Goal: Task Accomplishment & Management: Complete application form

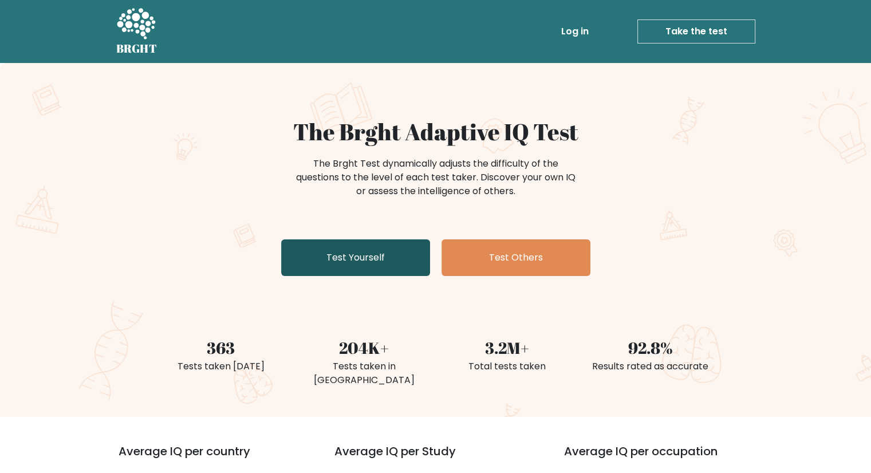
click at [375, 261] on link "Test Yourself" at bounding box center [355, 257] width 149 height 37
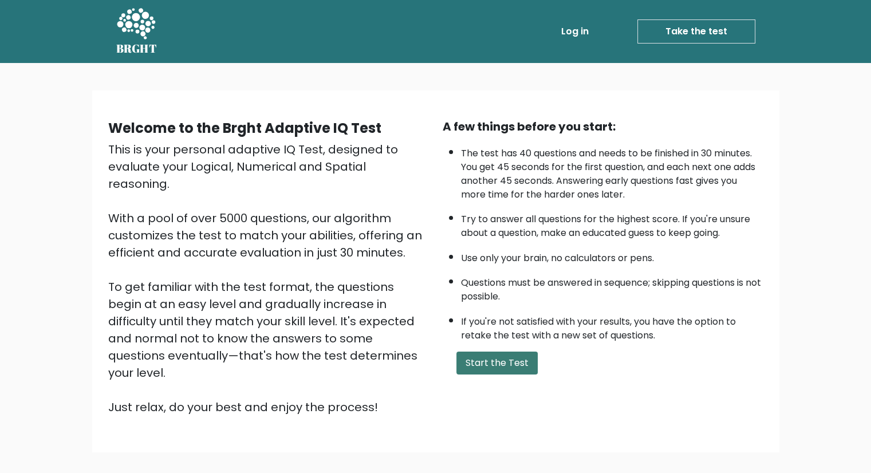
click at [504, 356] on button "Start the Test" at bounding box center [496, 362] width 81 height 23
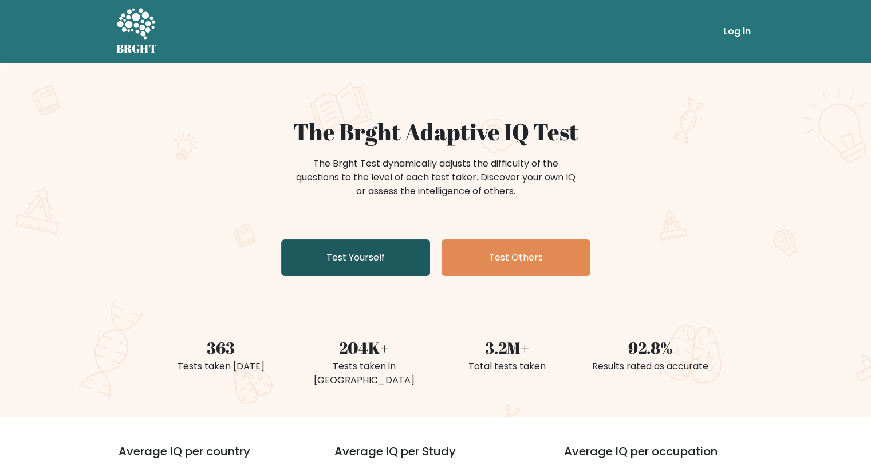
click at [400, 258] on link "Test Yourself" at bounding box center [355, 257] width 149 height 37
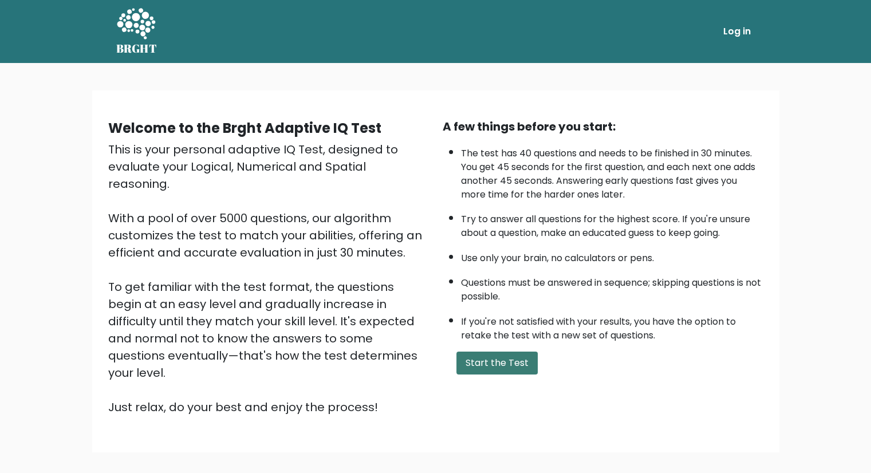
click at [483, 357] on button "Start the Test" at bounding box center [496, 362] width 81 height 23
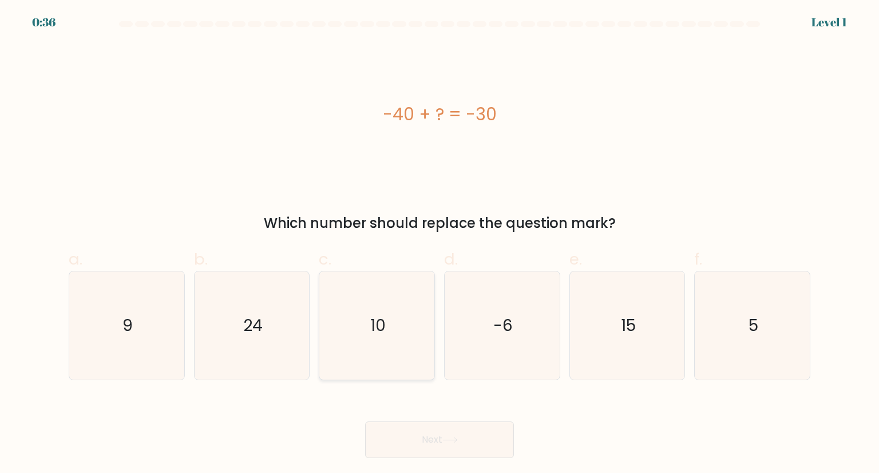
click at [391, 334] on icon "10" at bounding box center [377, 325] width 108 height 108
click at [440, 244] on input "c. 10" at bounding box center [440, 239] width 1 height 7
radio input "true"
click at [462, 432] on button "Next" at bounding box center [439, 439] width 149 height 37
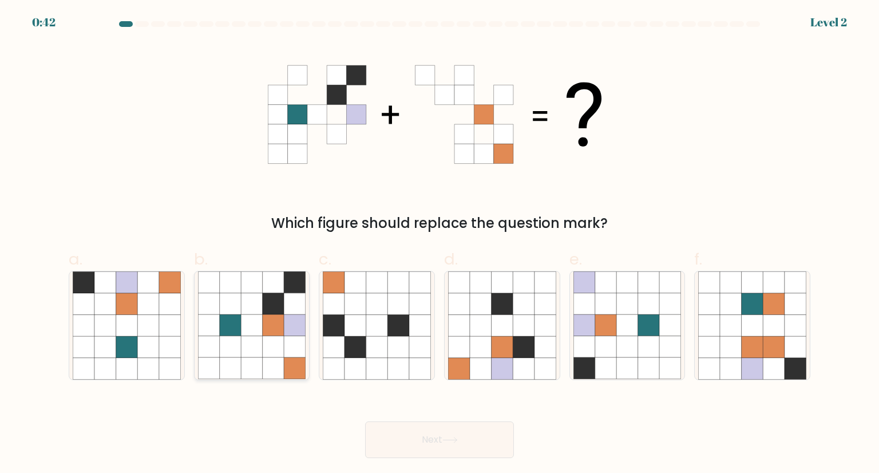
click at [272, 330] on icon at bounding box center [274, 326] width 22 height 22
click at [440, 244] on input "b." at bounding box center [440, 239] width 1 height 7
radio input "true"
click at [460, 446] on button "Next" at bounding box center [439, 439] width 149 height 37
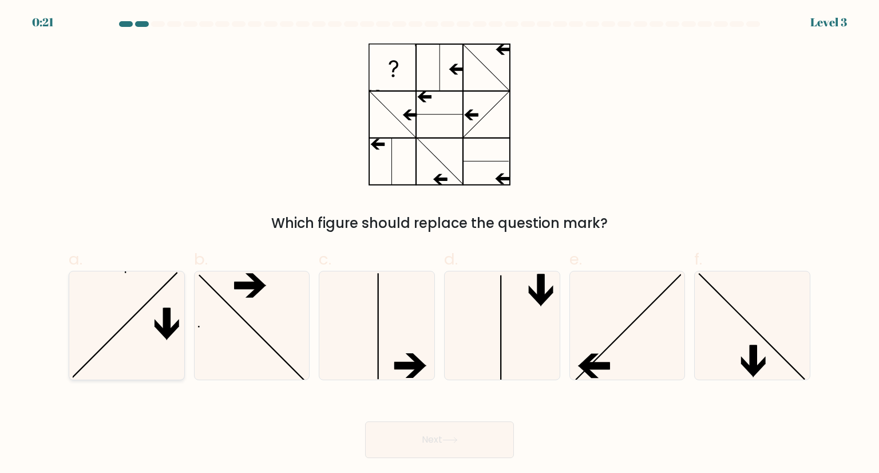
click at [161, 320] on icon at bounding box center [127, 325] width 108 height 108
click at [440, 244] on input "a." at bounding box center [440, 239] width 1 height 7
radio input "true"
click at [430, 432] on button "Next" at bounding box center [439, 439] width 149 height 37
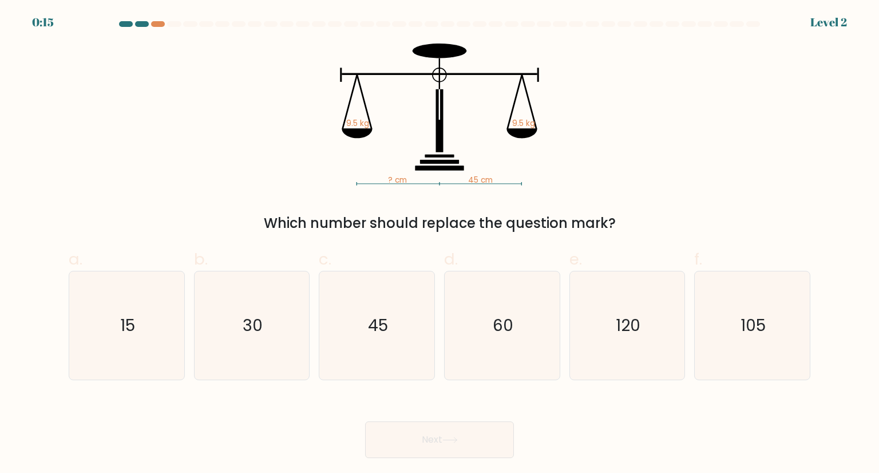
click at [444, 436] on button "Next" at bounding box center [439, 439] width 149 height 37
click at [428, 199] on div "? cm 45 cm 9.5 kg 9.5 kg Which number should replace the question mark?" at bounding box center [440, 138] width 756 height 190
click at [365, 323] on icon "45" at bounding box center [377, 325] width 108 height 108
click at [440, 244] on input "c. 45" at bounding box center [440, 239] width 1 height 7
radio input "true"
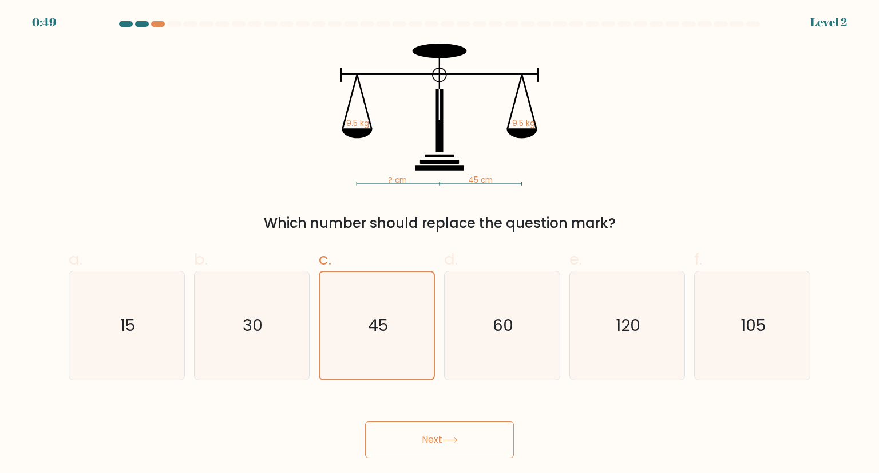
click at [433, 456] on button "Next" at bounding box center [439, 439] width 149 height 37
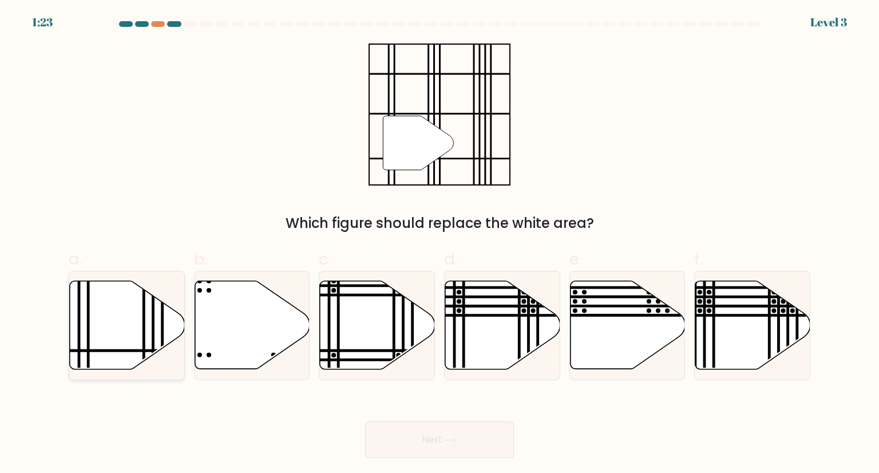
click at [149, 325] on icon at bounding box center [127, 325] width 115 height 88
click at [440, 244] on input "a." at bounding box center [440, 239] width 1 height 7
radio input "true"
click at [408, 438] on button "Next" at bounding box center [439, 439] width 149 height 37
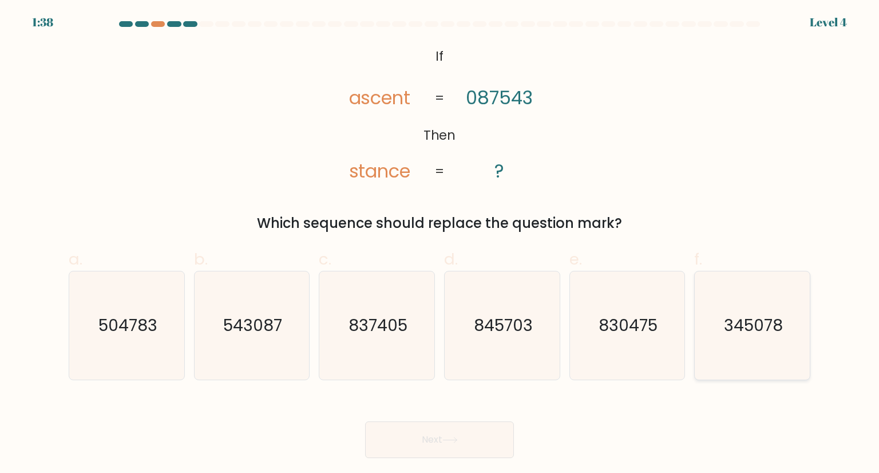
click at [745, 329] on text "345078" at bounding box center [753, 325] width 59 height 23
click at [440, 244] on input "f. 345078" at bounding box center [440, 239] width 1 height 7
radio input "true"
click at [463, 430] on button "Next" at bounding box center [439, 439] width 149 height 37
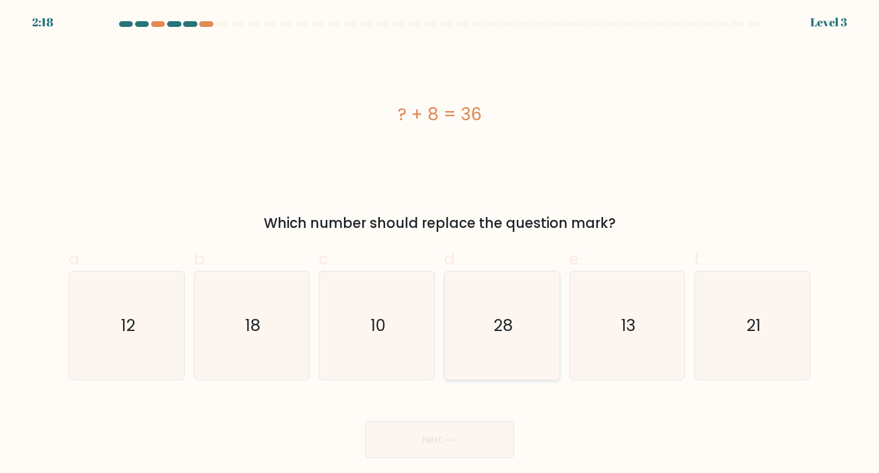
click at [485, 304] on icon "28" at bounding box center [502, 325] width 108 height 108
click at [440, 244] on input "d. 28" at bounding box center [440, 239] width 1 height 7
radio input "true"
click at [458, 440] on icon at bounding box center [449, 440] width 15 height 6
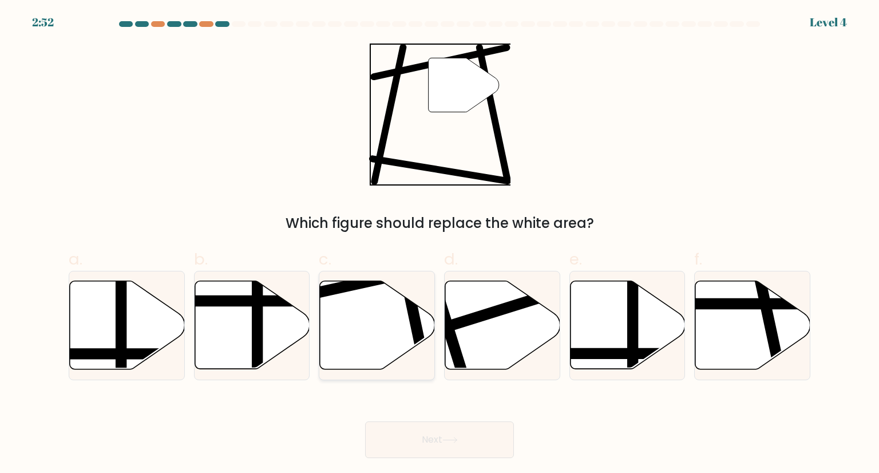
click at [375, 323] on icon at bounding box center [377, 325] width 115 height 88
click at [440, 244] on input "c." at bounding box center [440, 239] width 1 height 7
radio input "true"
click at [421, 441] on button "Next" at bounding box center [439, 439] width 149 height 37
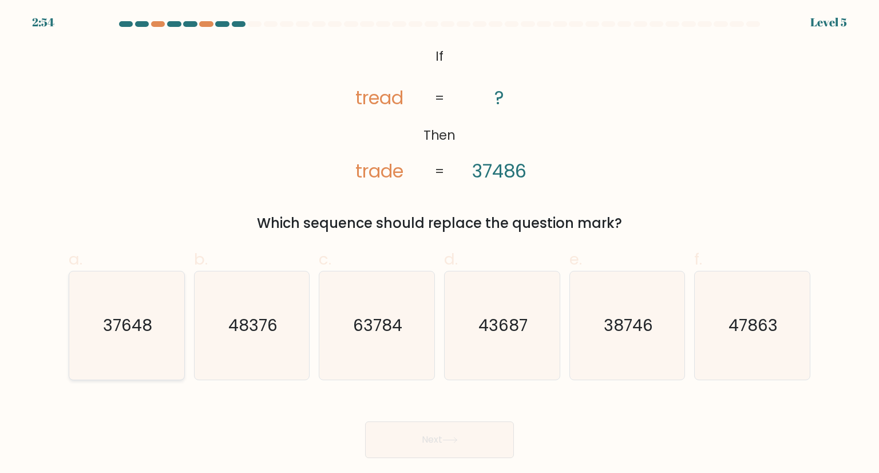
click at [118, 335] on text "37648" at bounding box center [127, 325] width 49 height 23
click at [440, 244] on input "a. 37648" at bounding box center [440, 239] width 1 height 7
radio input "true"
click at [432, 436] on button "Next" at bounding box center [439, 439] width 149 height 37
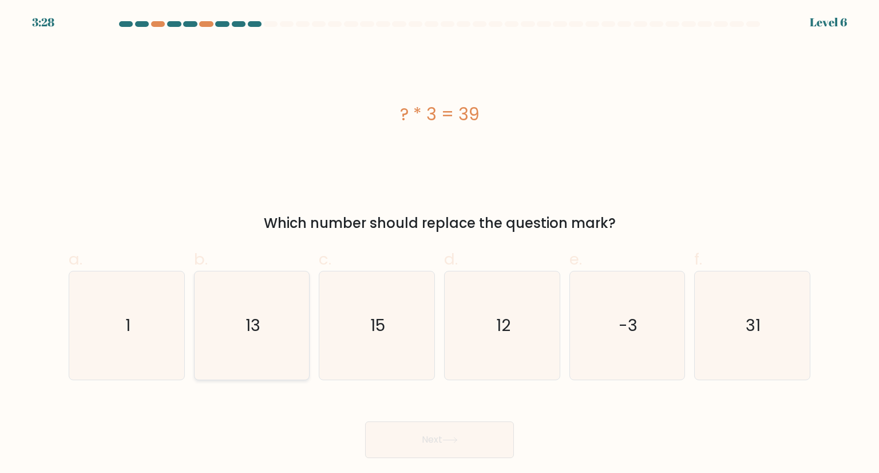
click at [304, 299] on icon "13" at bounding box center [252, 325] width 108 height 108
click at [440, 244] on input "b. 13" at bounding box center [440, 239] width 1 height 7
radio input "true"
click at [419, 434] on button "Next" at bounding box center [439, 439] width 149 height 37
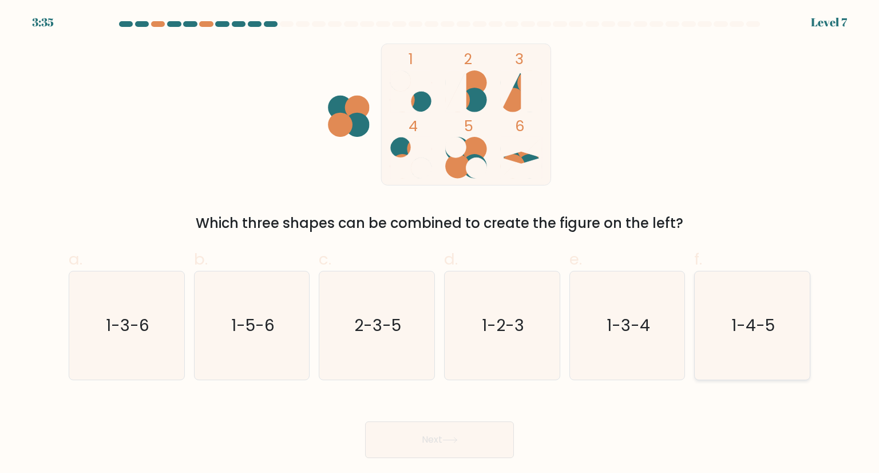
click at [767, 297] on icon "1-4-5" at bounding box center [752, 325] width 108 height 108
click at [440, 244] on input "f. 1-4-5" at bounding box center [440, 239] width 1 height 7
radio input "true"
click at [458, 437] on icon at bounding box center [449, 440] width 15 height 6
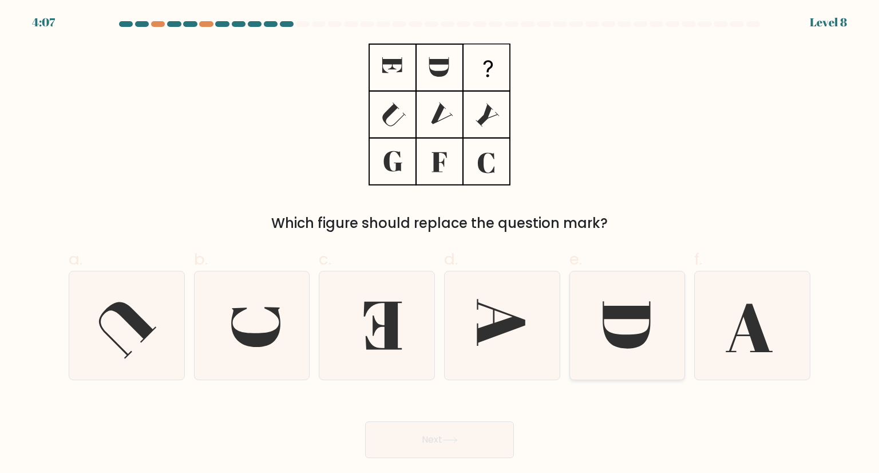
click at [604, 323] on icon at bounding box center [628, 325] width 108 height 108
click at [440, 244] on input "e." at bounding box center [440, 239] width 1 height 7
radio input "true"
click at [501, 336] on icon at bounding box center [502, 325] width 108 height 108
click at [440, 244] on input "d." at bounding box center [440, 239] width 1 height 7
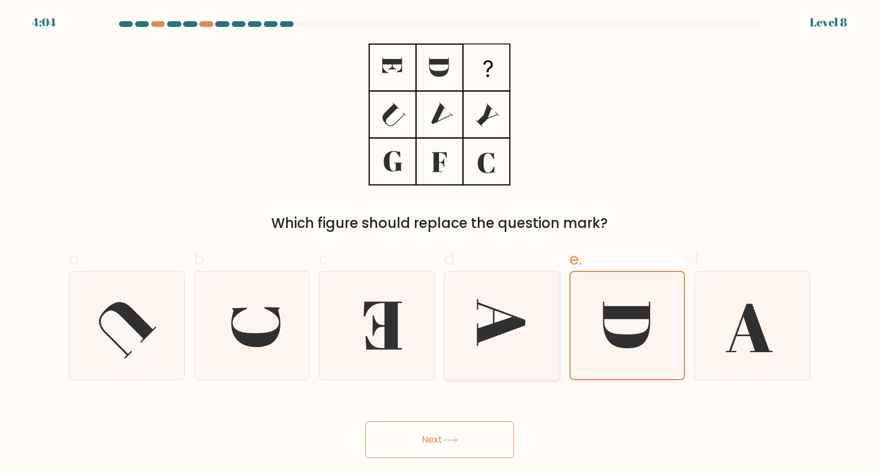
radio input "true"
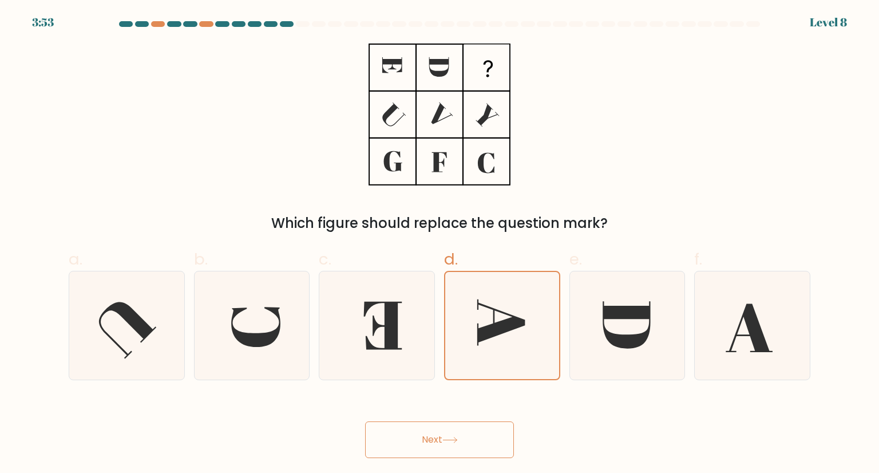
click at [456, 429] on button "Next" at bounding box center [439, 439] width 149 height 37
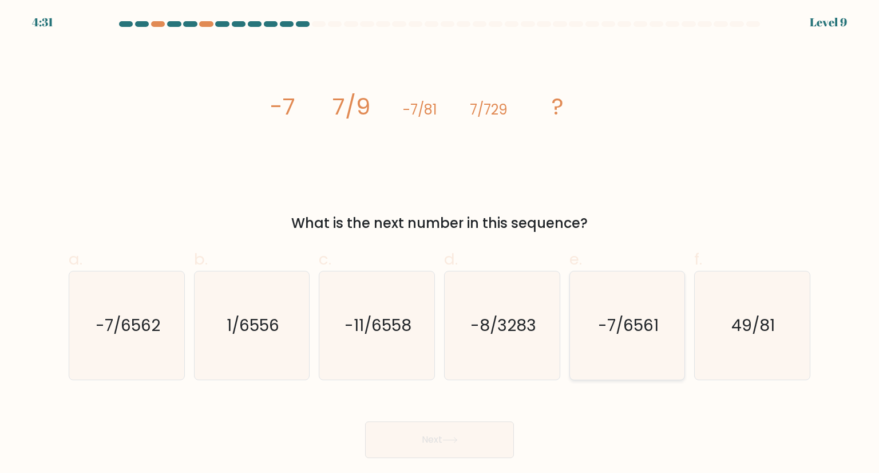
click at [639, 298] on icon "-7/6561" at bounding box center [628, 325] width 108 height 108
click at [440, 244] on input "e. -7/6561" at bounding box center [440, 239] width 1 height 7
radio input "true"
click at [464, 438] on button "Next" at bounding box center [439, 439] width 149 height 37
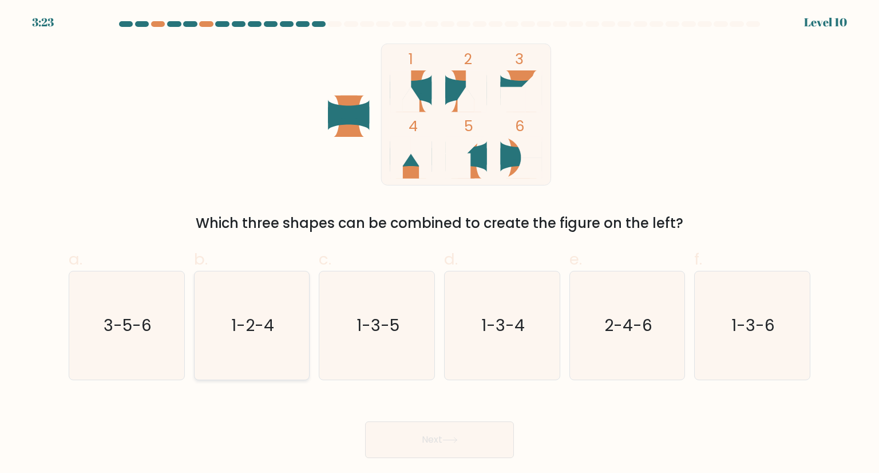
click at [247, 330] on text "1-2-4" at bounding box center [252, 325] width 43 height 23
click at [440, 244] on input "b. 1-2-4" at bounding box center [440, 239] width 1 height 7
radio input "true"
click at [442, 438] on button "Next" at bounding box center [439, 439] width 149 height 37
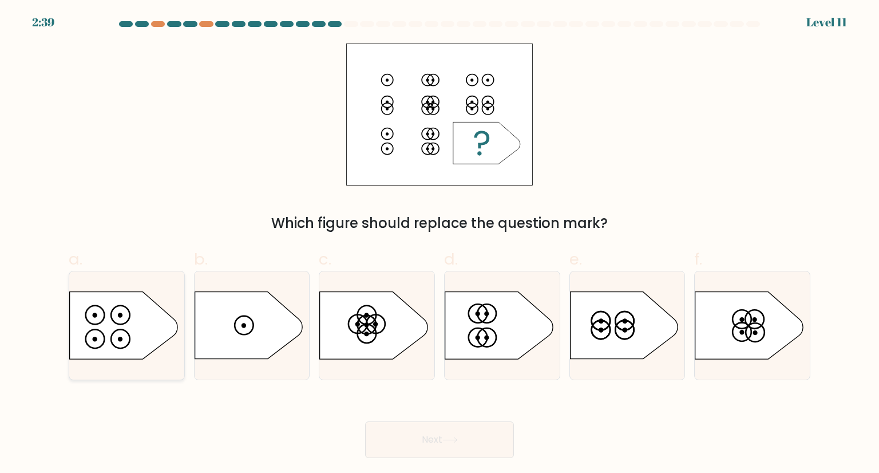
click at [111, 330] on icon at bounding box center [124, 325] width 108 height 67
click at [440, 244] on input "a." at bounding box center [440, 239] width 1 height 7
radio input "true"
click at [468, 445] on button "Next" at bounding box center [439, 439] width 149 height 37
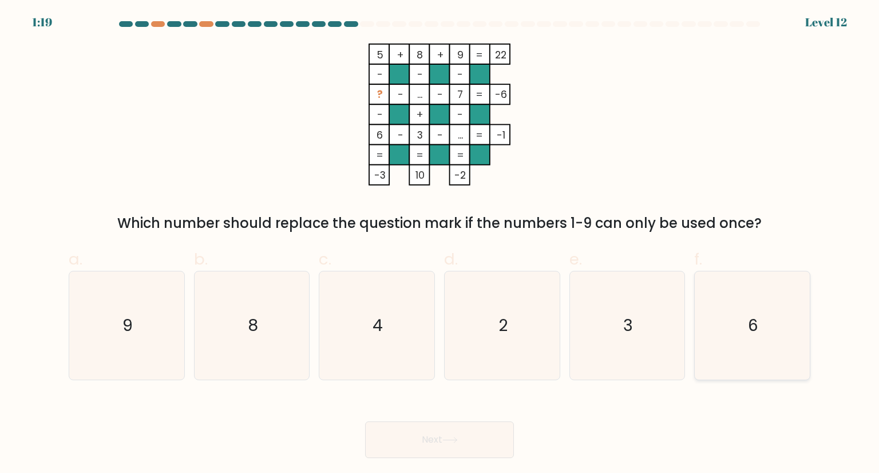
click at [733, 329] on icon "6" at bounding box center [752, 325] width 108 height 108
click at [440, 244] on input "f. 6" at bounding box center [440, 239] width 1 height 7
radio input "true"
click at [509, 313] on icon "2" at bounding box center [502, 325] width 108 height 108
click at [440, 244] on input "d. 2" at bounding box center [440, 239] width 1 height 7
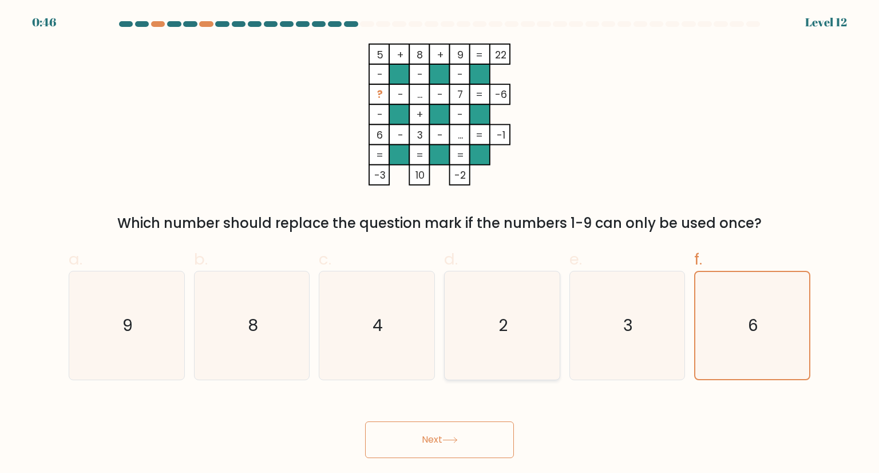
radio input "true"
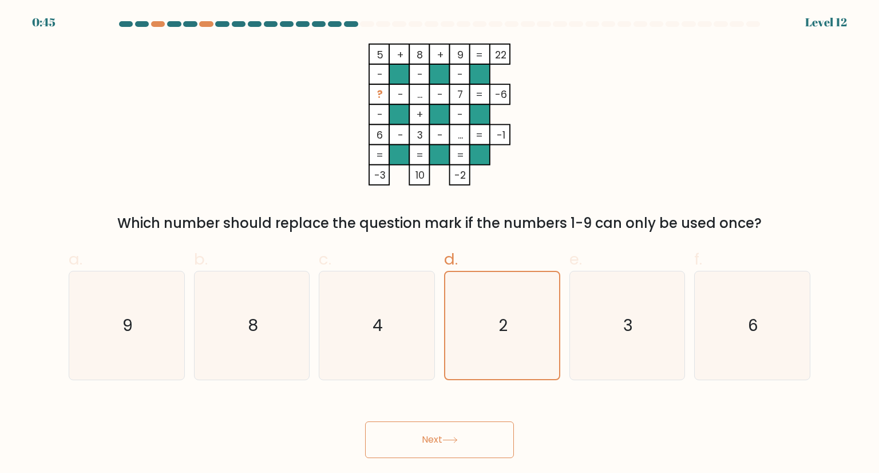
click at [470, 440] on button "Next" at bounding box center [439, 439] width 149 height 37
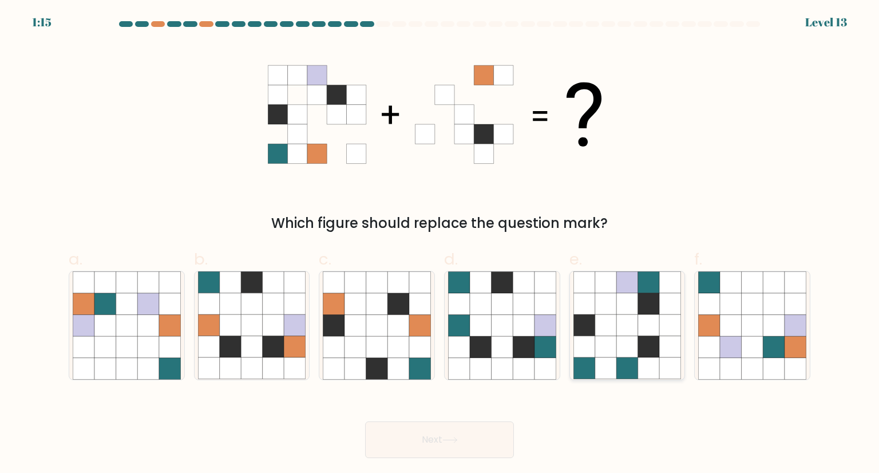
click at [651, 343] on icon at bounding box center [649, 347] width 22 height 22
click at [440, 244] on input "e." at bounding box center [440, 239] width 1 height 7
radio input "true"
click at [464, 447] on button "Next" at bounding box center [439, 439] width 149 height 37
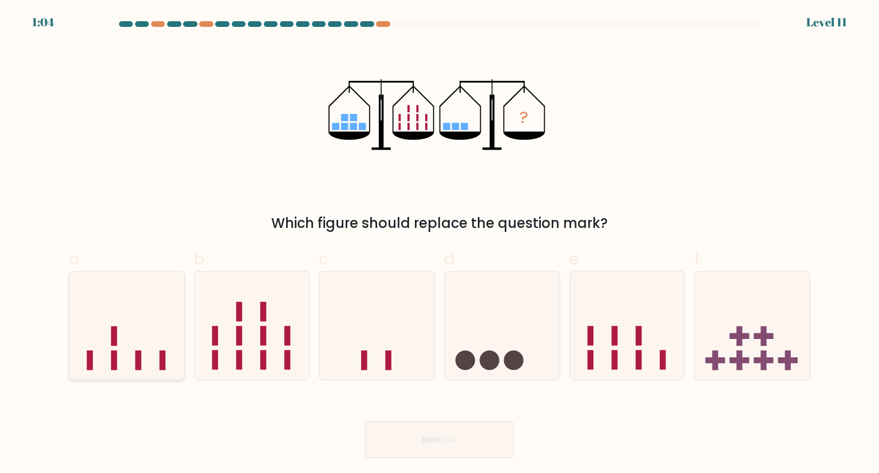
click at [152, 358] on icon at bounding box center [126, 325] width 115 height 95
click at [440, 244] on input "a." at bounding box center [440, 239] width 1 height 7
radio input "true"
click at [457, 445] on button "Next" at bounding box center [439, 439] width 149 height 37
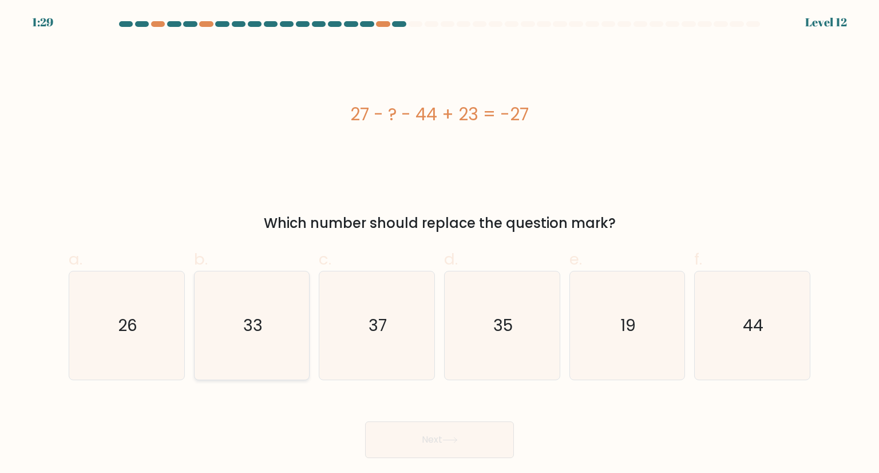
click at [275, 307] on icon "33" at bounding box center [252, 325] width 108 height 108
click at [440, 244] on input "b. 33" at bounding box center [440, 239] width 1 height 7
radio input "true"
click at [433, 428] on button "Next" at bounding box center [439, 439] width 149 height 37
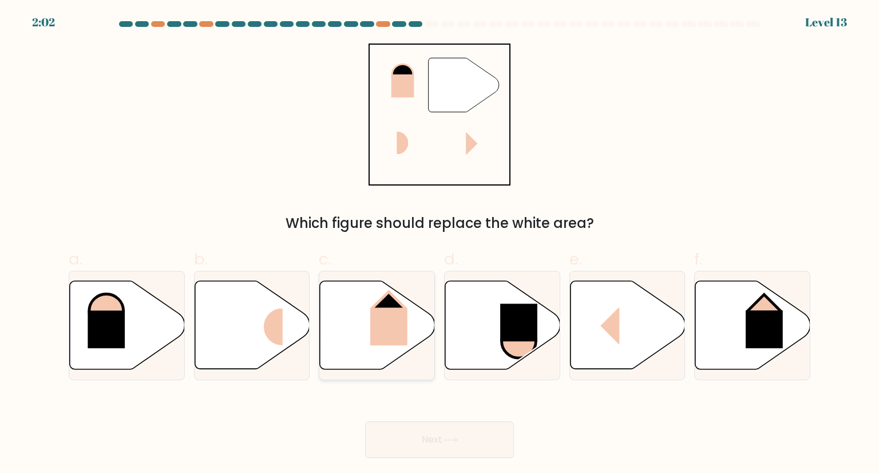
click at [375, 321] on rect at bounding box center [388, 326] width 37 height 38
click at [440, 244] on input "c." at bounding box center [440, 239] width 1 height 7
radio input "true"
click at [414, 434] on button "Next" at bounding box center [439, 439] width 149 height 37
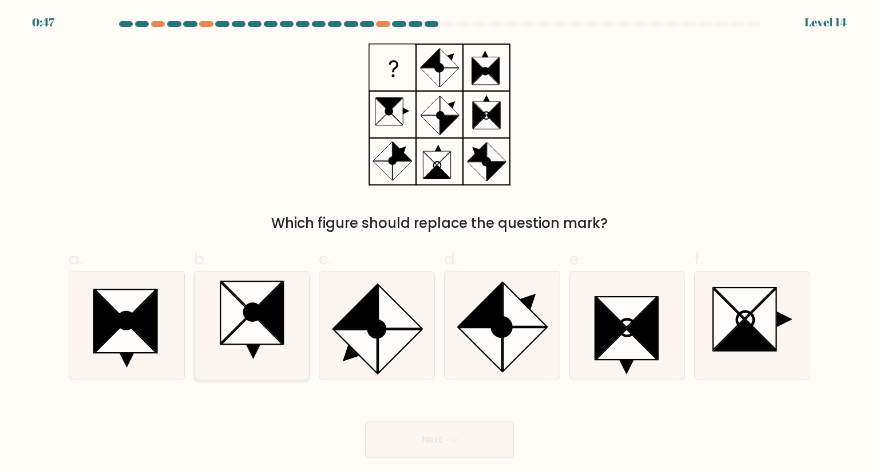
click at [273, 340] on icon at bounding box center [252, 329] width 61 height 30
click at [440, 244] on input "b." at bounding box center [440, 239] width 1 height 7
radio input "true"
click at [418, 424] on button "Next" at bounding box center [439, 439] width 149 height 37
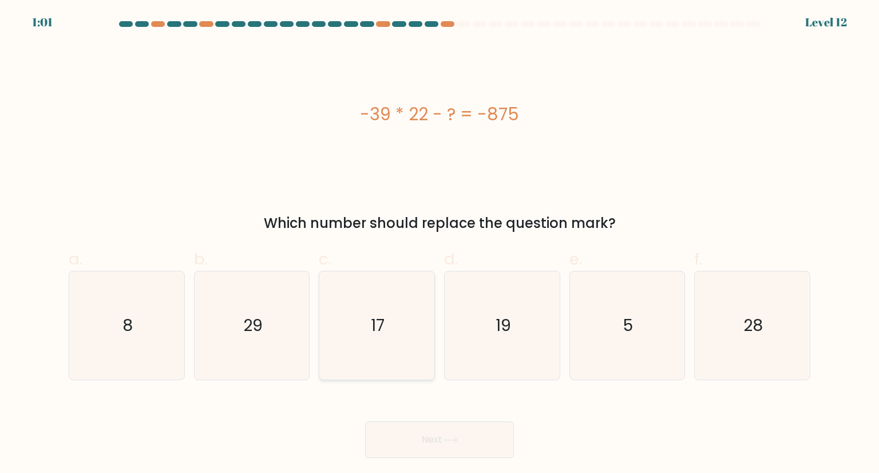
click at [388, 322] on icon "17" at bounding box center [377, 325] width 108 height 108
click at [440, 244] on input "c. 17" at bounding box center [440, 239] width 1 height 7
radio input "true"
click at [427, 444] on button "Next" at bounding box center [439, 439] width 149 height 37
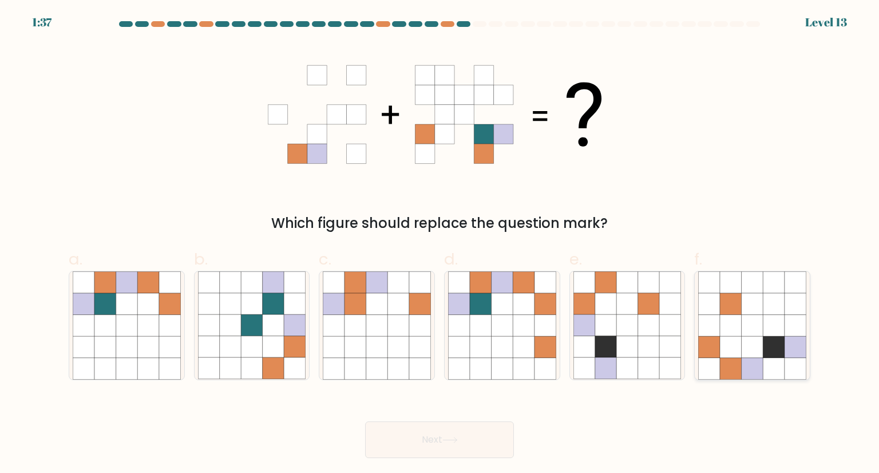
click at [788, 358] on icon at bounding box center [796, 369] width 22 height 22
click at [440, 244] on input "f." at bounding box center [440, 239] width 1 height 7
radio input "true"
click at [472, 446] on button "Next" at bounding box center [439, 439] width 149 height 37
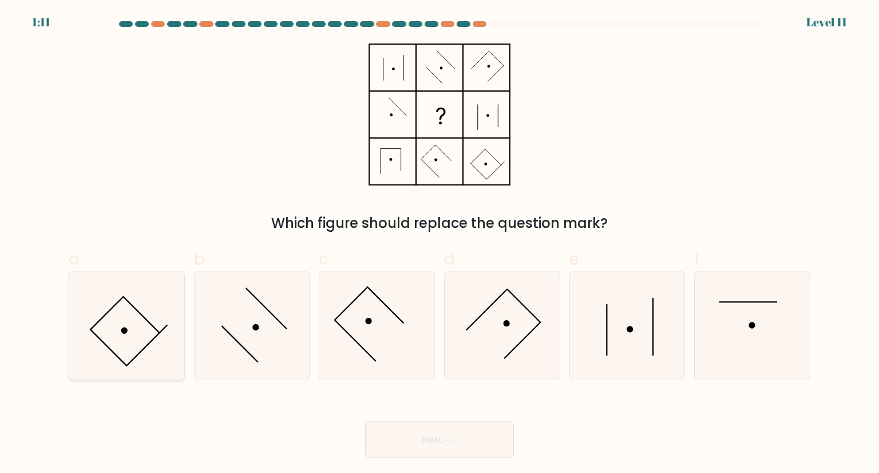
click at [142, 331] on icon at bounding box center [127, 325] width 108 height 108
click at [440, 244] on input "a." at bounding box center [440, 239] width 1 height 7
radio input "true"
click at [419, 432] on button "Next" at bounding box center [439, 439] width 149 height 37
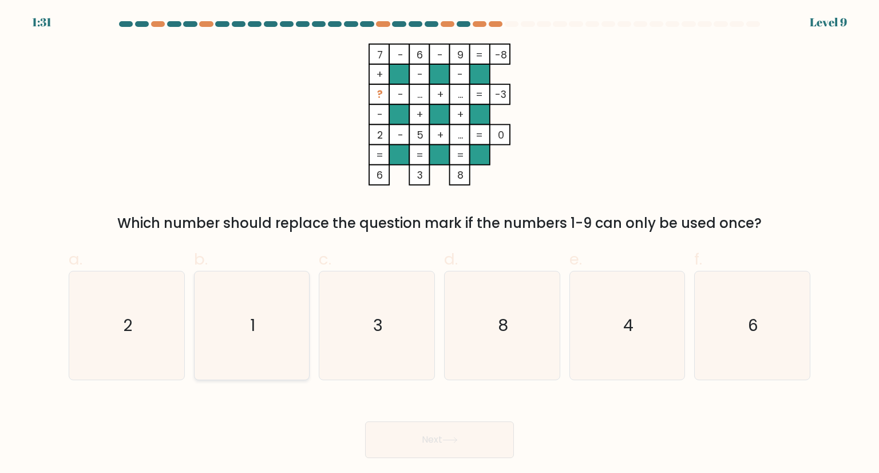
click at [268, 299] on icon "1" at bounding box center [252, 325] width 108 height 108
click at [440, 244] on input "b. 1" at bounding box center [440, 239] width 1 height 7
radio input "true"
click at [414, 433] on button "Next" at bounding box center [439, 439] width 149 height 37
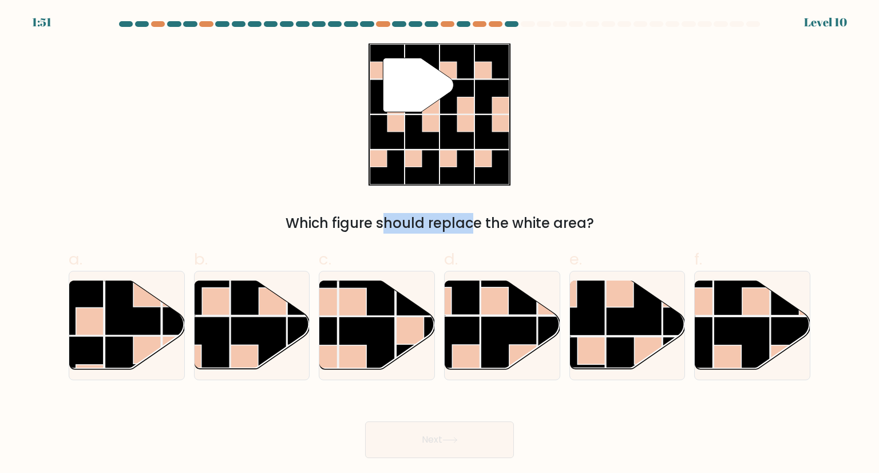
drag, startPoint x: 407, startPoint y: 58, endPoint x: 375, endPoint y: 192, distance: 137.7
click at [375, 192] on div "" Which figure should replace the white area?" at bounding box center [440, 138] width 756 height 190
click at [625, 89] on div "" Which figure should replace the white area?" at bounding box center [440, 138] width 756 height 190
click at [520, 331] on rect at bounding box center [509, 344] width 56 height 56
click at [440, 244] on input "d." at bounding box center [440, 239] width 1 height 7
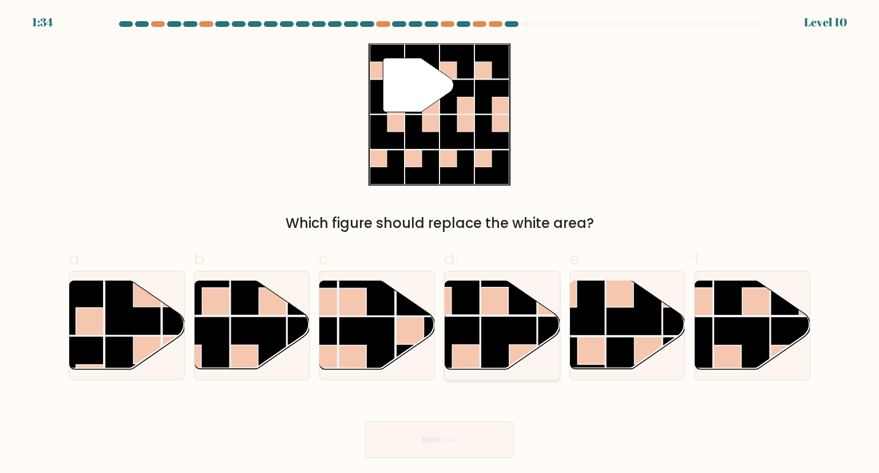
radio input "true"
click at [460, 445] on button "Next" at bounding box center [439, 439] width 149 height 37
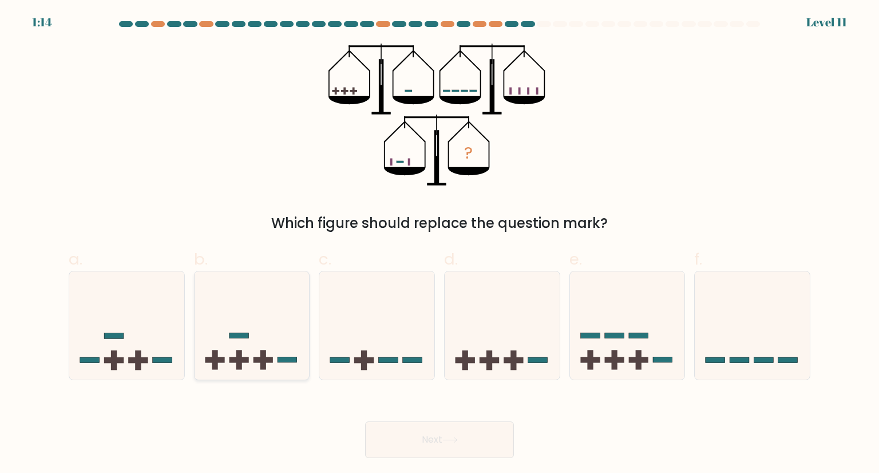
click at [302, 326] on icon at bounding box center [252, 325] width 115 height 95
click at [440, 244] on input "b." at bounding box center [440, 239] width 1 height 7
radio input "true"
click at [403, 448] on button "Next" at bounding box center [439, 439] width 149 height 37
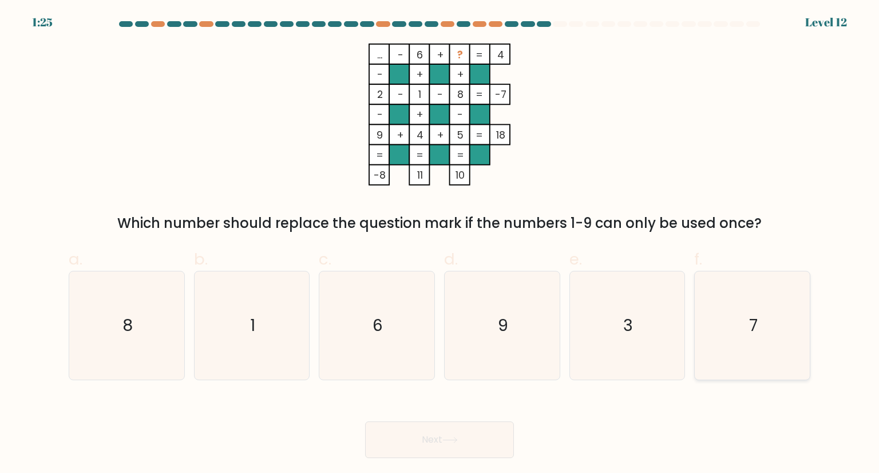
click at [763, 371] on icon "7" at bounding box center [752, 325] width 108 height 108
click at [440, 244] on input "f. 7" at bounding box center [440, 239] width 1 height 7
radio input "true"
click at [440, 444] on button "Next" at bounding box center [439, 439] width 149 height 37
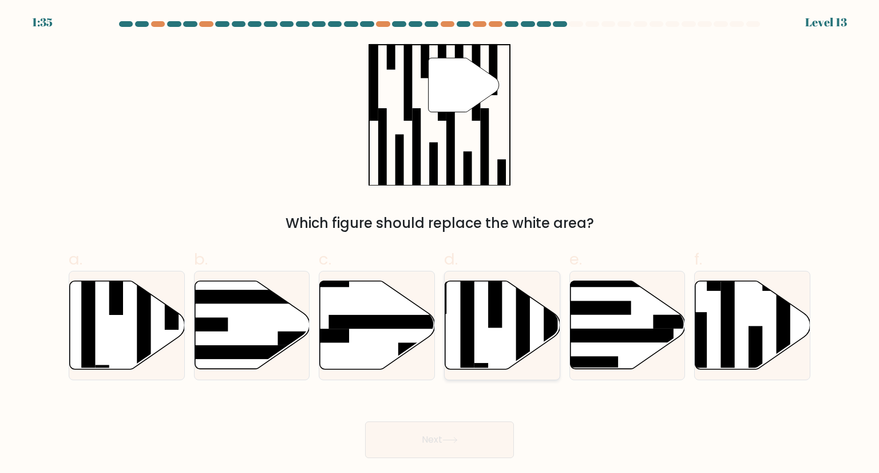
click at [500, 333] on icon at bounding box center [502, 325] width 115 height 88
click at [440, 244] on input "d." at bounding box center [440, 239] width 1 height 7
radio input "true"
click at [453, 433] on button "Next" at bounding box center [439, 439] width 149 height 37
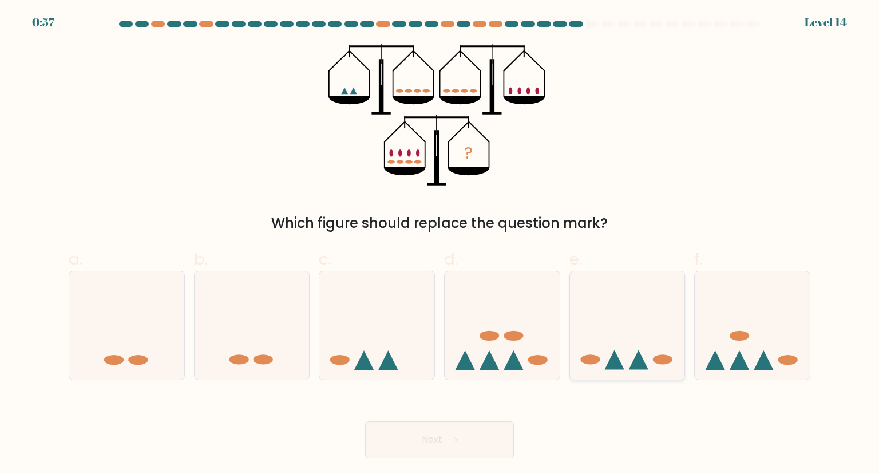
click at [659, 317] on icon at bounding box center [627, 325] width 115 height 95
click at [440, 244] on input "e." at bounding box center [440, 239] width 1 height 7
radio input "true"
click at [441, 440] on button "Next" at bounding box center [439, 439] width 149 height 37
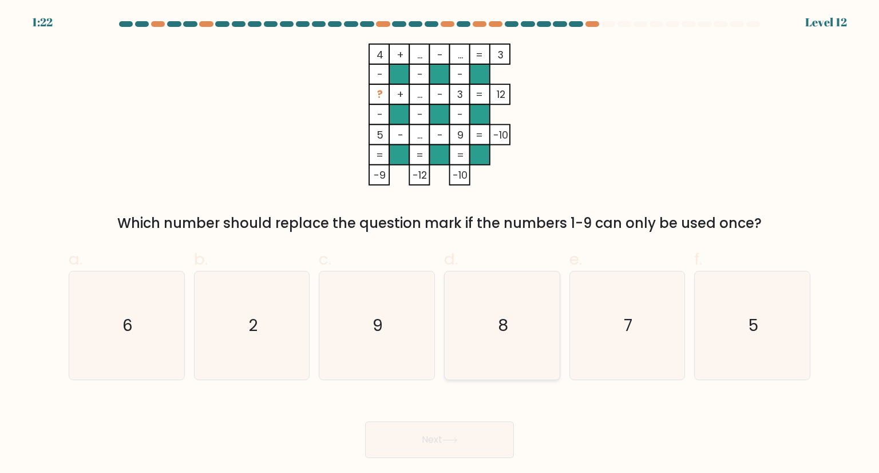
click at [533, 330] on icon "8" at bounding box center [502, 325] width 108 height 108
click at [440, 244] on input "d. 8" at bounding box center [440, 239] width 1 height 7
radio input "true"
click at [466, 449] on button "Next" at bounding box center [439, 439] width 149 height 37
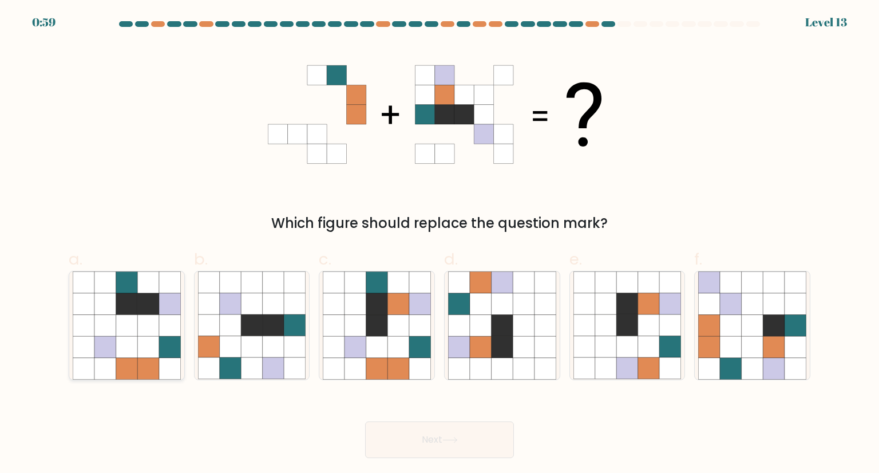
click at [142, 324] on icon at bounding box center [148, 326] width 22 height 22
click at [440, 244] on input "a." at bounding box center [440, 239] width 1 height 7
radio input "true"
click at [435, 438] on button "Next" at bounding box center [439, 439] width 149 height 37
click at [451, 436] on button "Next" at bounding box center [439, 439] width 149 height 37
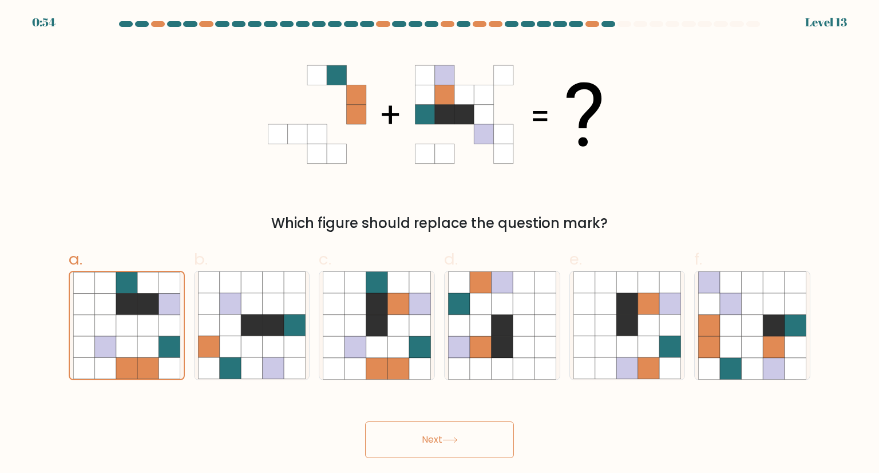
click at [451, 436] on button "Next" at bounding box center [439, 439] width 149 height 37
click at [216, 325] on icon at bounding box center [209, 326] width 22 height 22
click at [440, 244] on input "b." at bounding box center [440, 239] width 1 height 7
radio input "true"
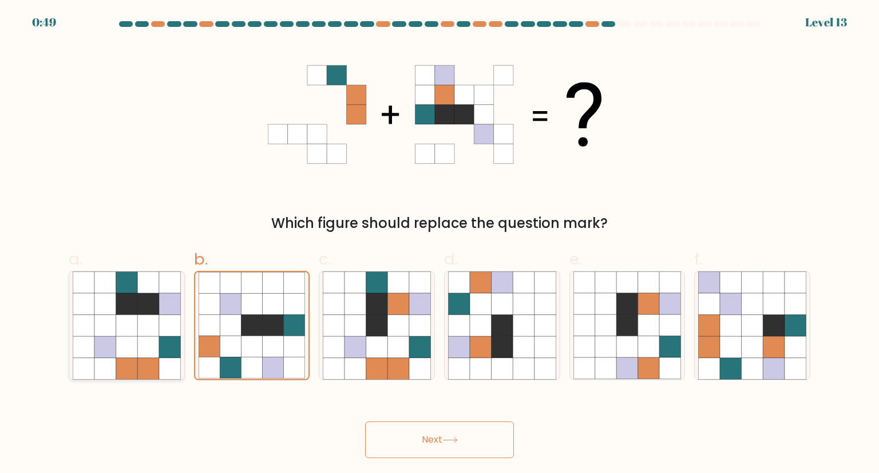
click at [164, 329] on icon at bounding box center [170, 326] width 22 height 22
click at [440, 244] on input "a." at bounding box center [440, 239] width 1 height 7
radio input "true"
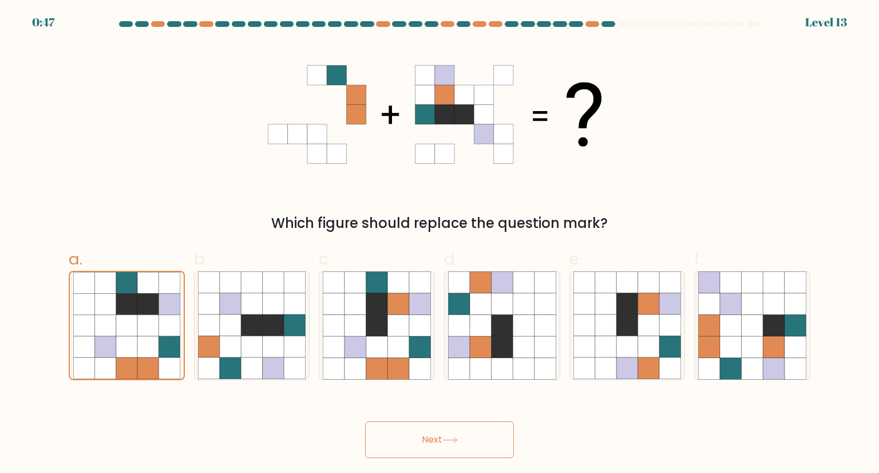
click at [437, 440] on button "Next" at bounding box center [439, 439] width 149 height 37
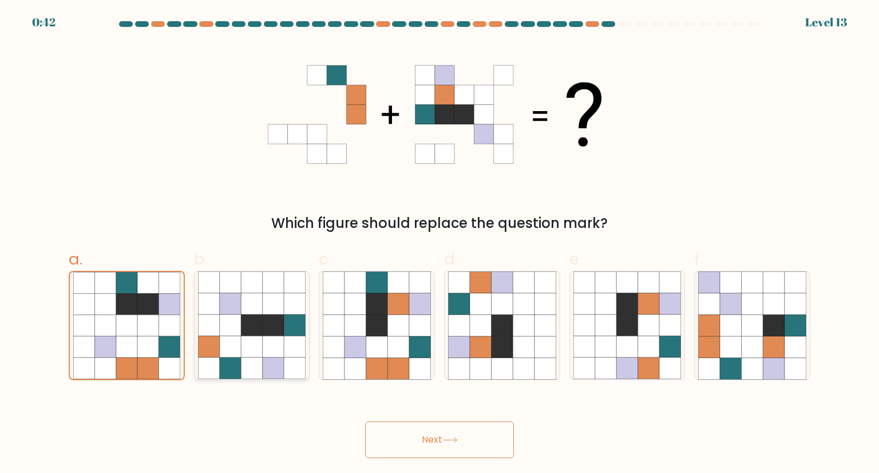
click at [234, 312] on icon at bounding box center [231, 304] width 22 height 22
click at [440, 244] on input "b." at bounding box center [440, 239] width 1 height 7
radio input "true"
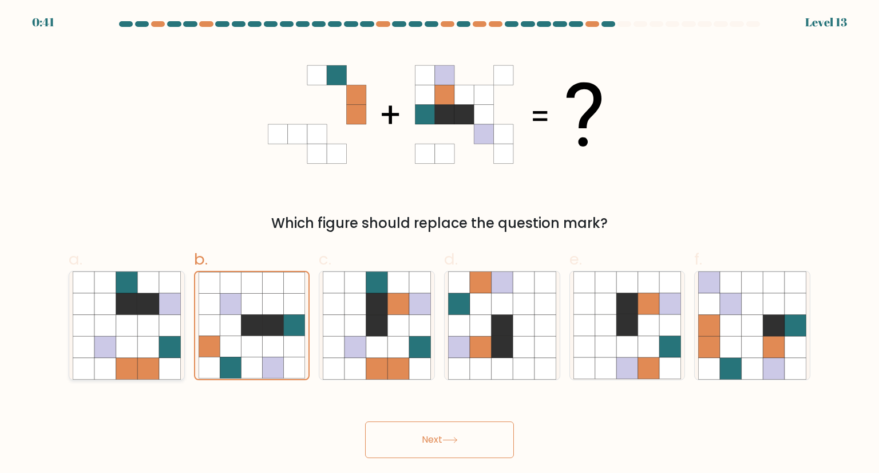
click at [163, 312] on icon at bounding box center [170, 304] width 22 height 22
click at [440, 244] on input "a." at bounding box center [440, 239] width 1 height 7
radio input "true"
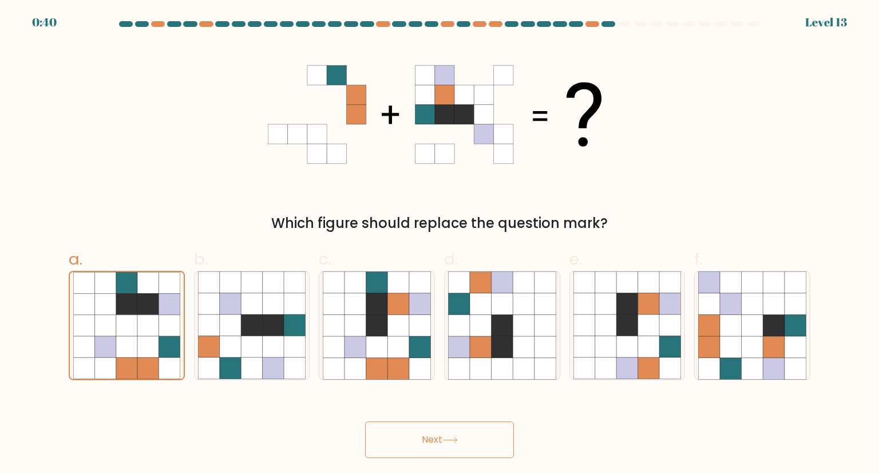
click at [453, 451] on button "Next" at bounding box center [439, 439] width 149 height 37
click at [289, 313] on icon at bounding box center [295, 304] width 22 height 22
click at [440, 244] on input "b." at bounding box center [440, 239] width 1 height 7
radio input "true"
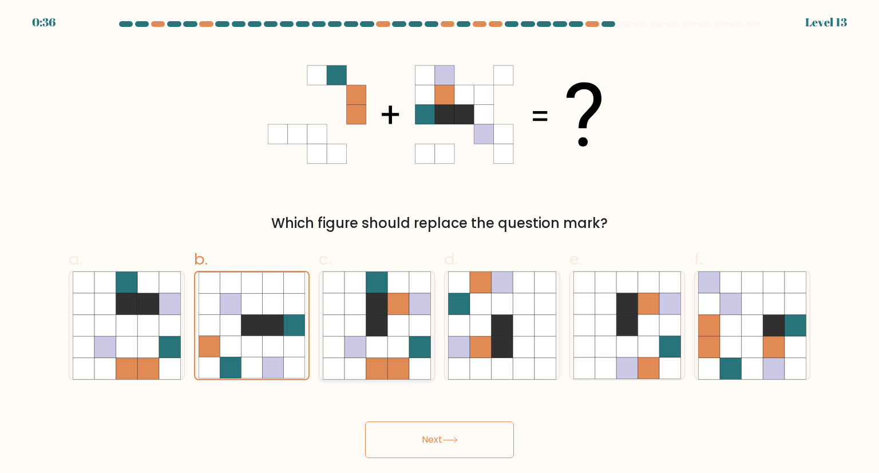
click at [391, 331] on icon at bounding box center [398, 326] width 22 height 22
click at [440, 244] on input "c." at bounding box center [440, 239] width 1 height 7
radio input "true"
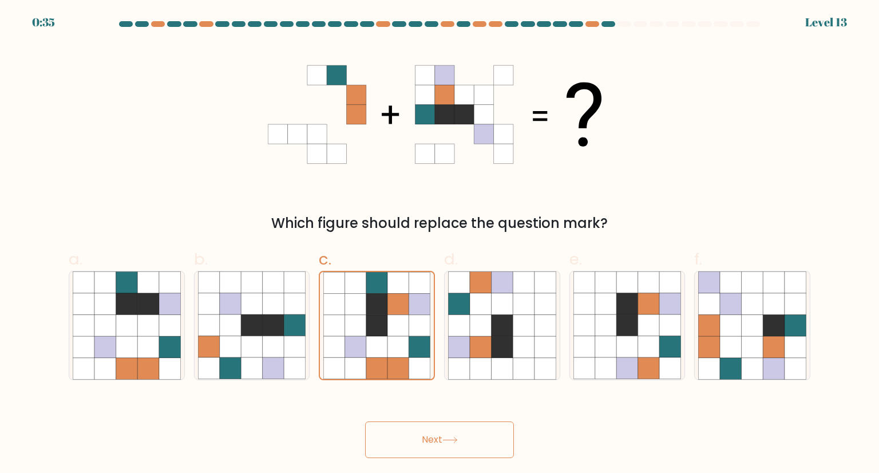
click at [426, 437] on button "Next" at bounding box center [439, 439] width 149 height 37
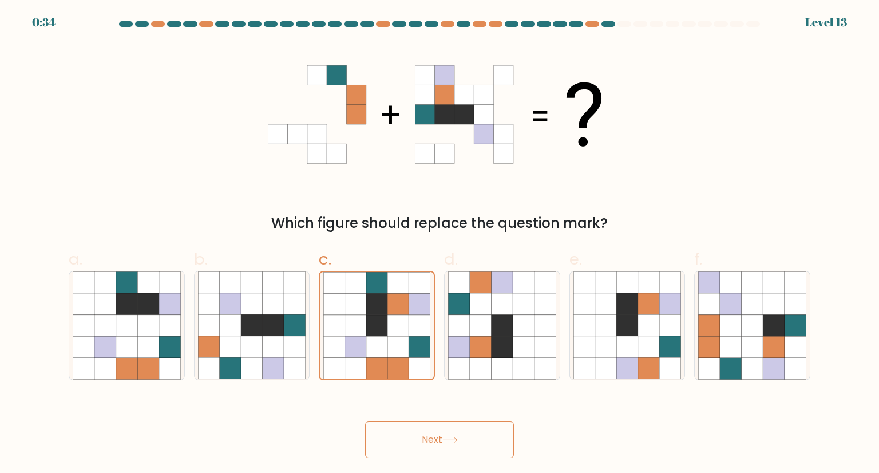
click at [426, 437] on button "Next" at bounding box center [439, 439] width 149 height 37
click at [154, 318] on icon at bounding box center [148, 326] width 22 height 22
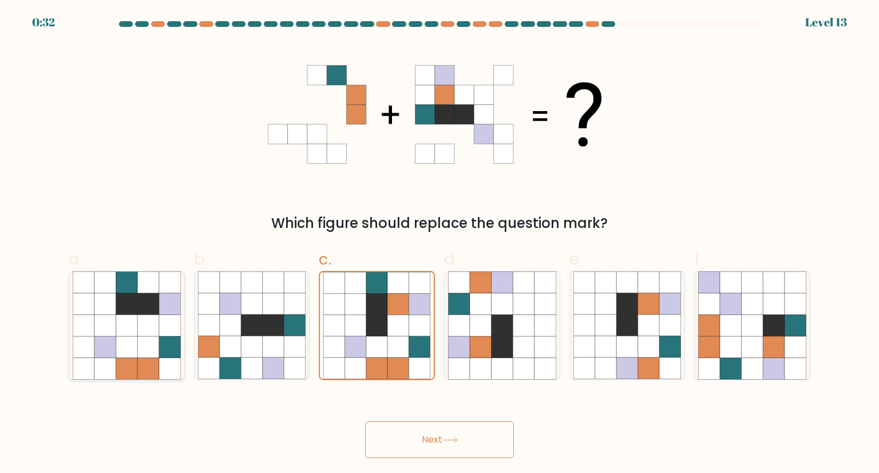
click at [440, 244] on input "a." at bounding box center [440, 239] width 1 height 7
radio input "true"
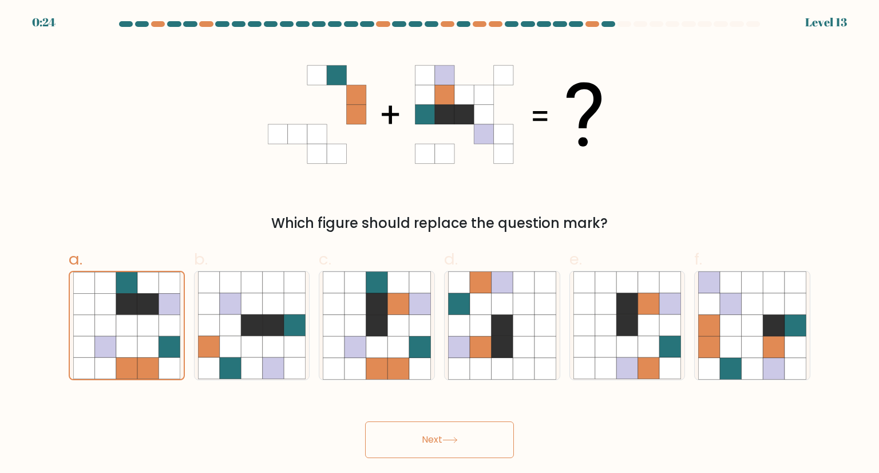
click at [456, 425] on button "Next" at bounding box center [439, 439] width 149 height 37
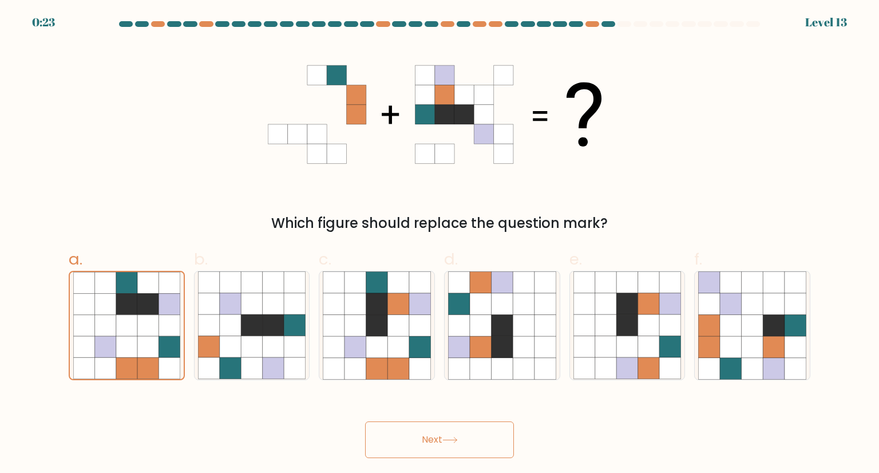
click at [456, 425] on button "Next" at bounding box center [439, 439] width 149 height 37
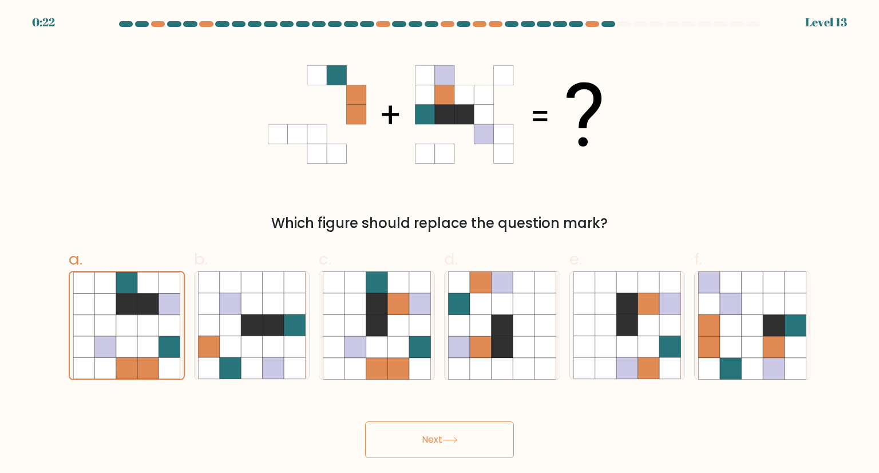
drag, startPoint x: 456, startPoint y: 425, endPoint x: 461, endPoint y: 437, distance: 13.1
click at [461, 437] on button "Next" at bounding box center [439, 439] width 149 height 37
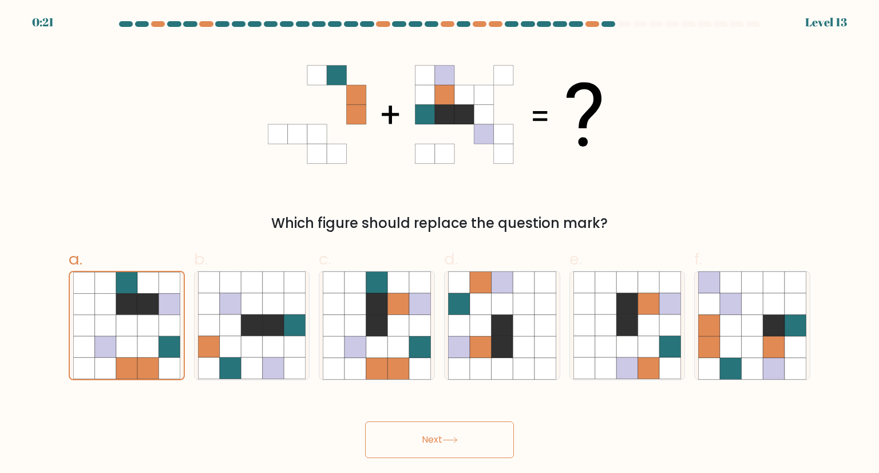
click at [461, 437] on button "Next" at bounding box center [439, 439] width 149 height 37
click at [365, 421] on button "Next" at bounding box center [439, 439] width 149 height 37
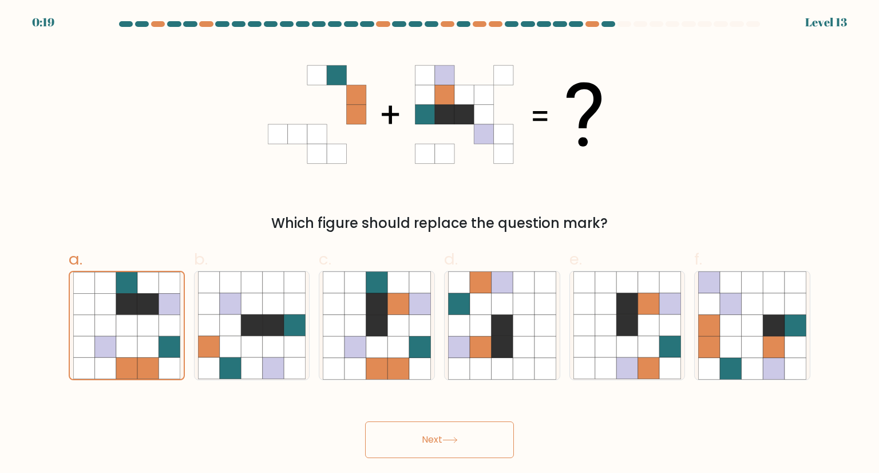
click at [365, 421] on button "Next" at bounding box center [439, 439] width 149 height 37
click at [458, 419] on div "Next" at bounding box center [440, 426] width 756 height 64
drag, startPoint x: 458, startPoint y: 419, endPoint x: 451, endPoint y: 433, distance: 15.9
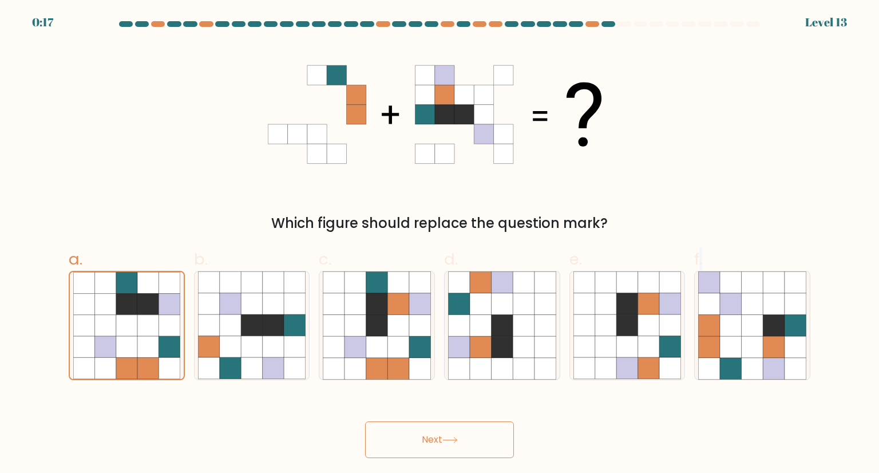
click at [451, 433] on div "Next" at bounding box center [440, 426] width 756 height 64
click at [451, 433] on button "Next" at bounding box center [439, 439] width 149 height 37
click at [721, 258] on label "f." at bounding box center [752, 313] width 116 height 133
click at [440, 244] on input "f." at bounding box center [440, 239] width 1 height 7
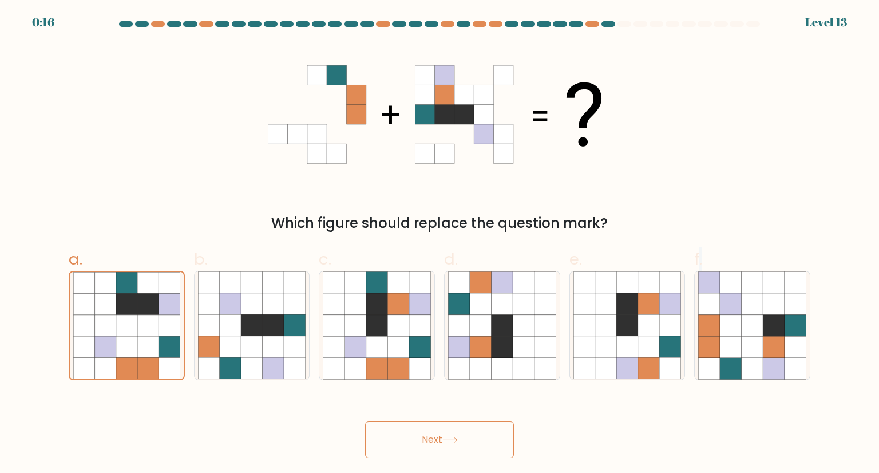
radio input "true"
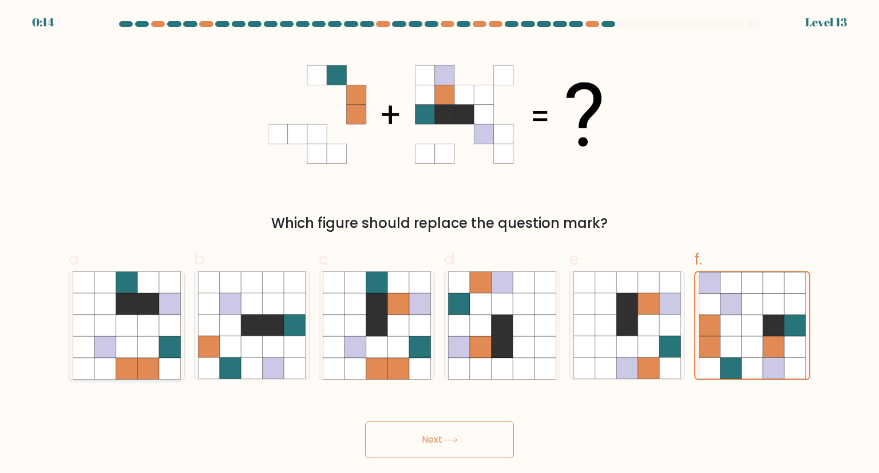
click at [133, 345] on icon at bounding box center [127, 347] width 22 height 22
click at [440, 244] on input "a." at bounding box center [440, 239] width 1 height 7
radio input "true"
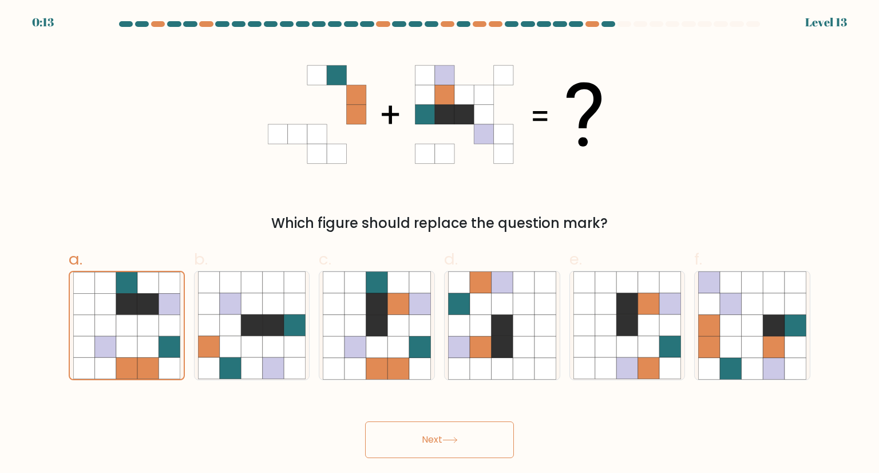
click at [429, 458] on body "0:13 Level 13" at bounding box center [439, 236] width 879 height 473
click at [437, 443] on button "Next" at bounding box center [439, 439] width 149 height 37
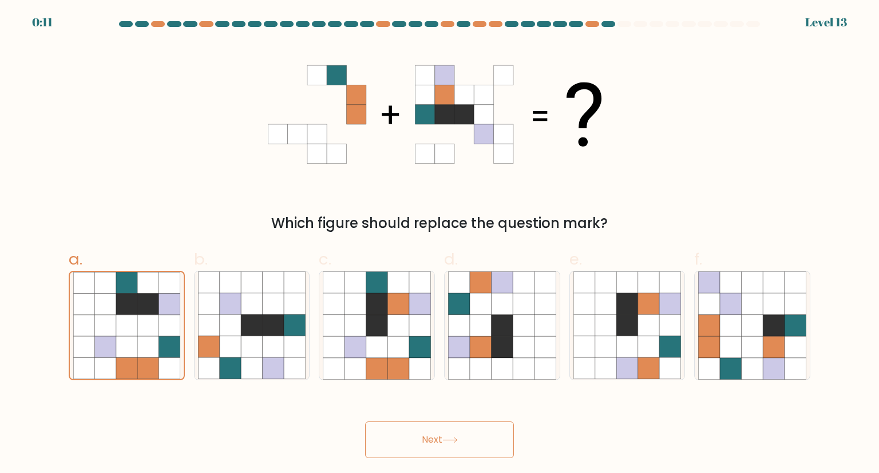
click at [437, 443] on button "Next" at bounding box center [439, 439] width 149 height 37
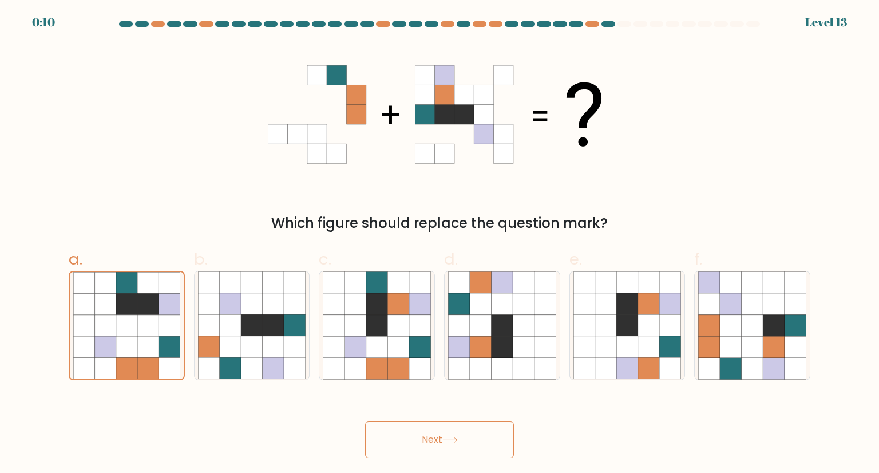
click at [437, 443] on button "Next" at bounding box center [439, 439] width 149 height 37
click at [465, 448] on button "Next" at bounding box center [439, 439] width 149 height 37
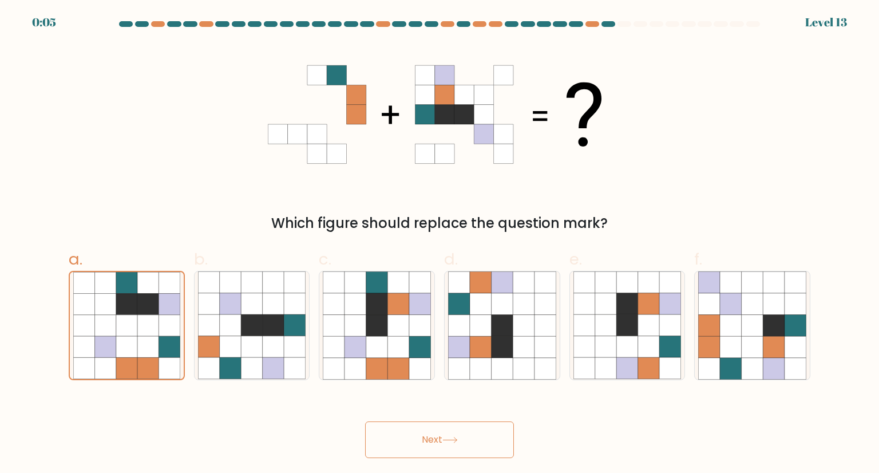
click at [465, 448] on button "Next" at bounding box center [439, 439] width 149 height 37
